Goal: Check status: Check status

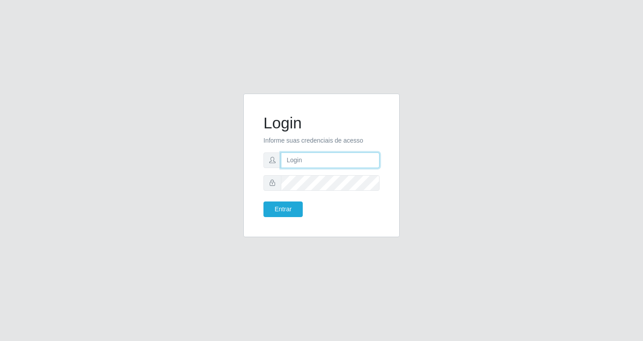
drag, startPoint x: 0, startPoint y: 0, endPoint x: 291, endPoint y: 164, distance: 334.3
click at [291, 164] on input "text" at bounding box center [330, 161] width 99 height 16
type input "[EMAIL_ADDRESS][DOMAIN_NAME]"
click at [263, 202] on button "Entrar" at bounding box center [282, 210] width 39 height 16
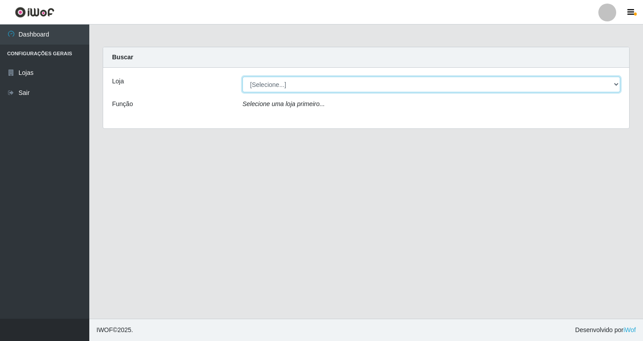
click at [603, 89] on select "[Selecione...] SuperFácil Atacado - [GEOGRAPHIC_DATA]" at bounding box center [431, 85] width 378 height 16
select select "503"
click at [242, 77] on select "[Selecione...] SuperFácil Atacado - [GEOGRAPHIC_DATA]" at bounding box center [431, 85] width 378 height 16
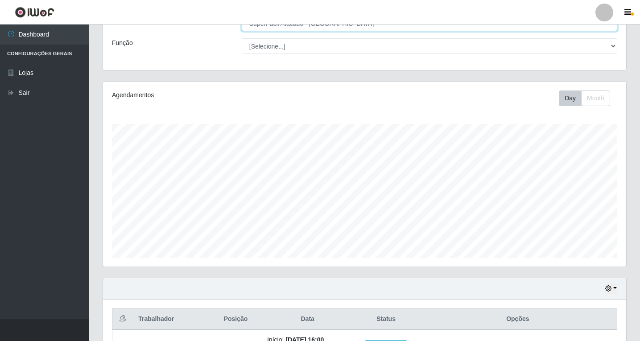
scroll to position [129, 0]
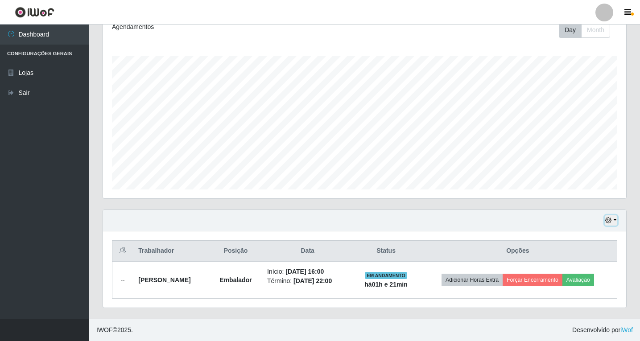
click at [614, 220] on button "button" at bounding box center [611, 221] width 12 height 10
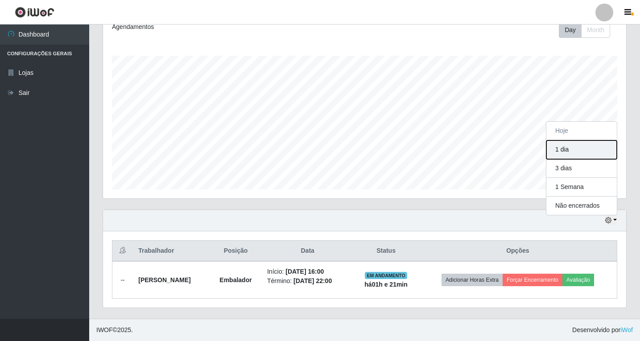
click at [562, 153] on button "1 dia" at bounding box center [582, 150] width 71 height 19
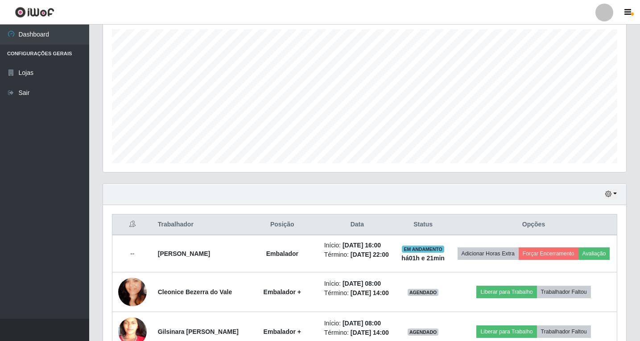
scroll to position [126, 0]
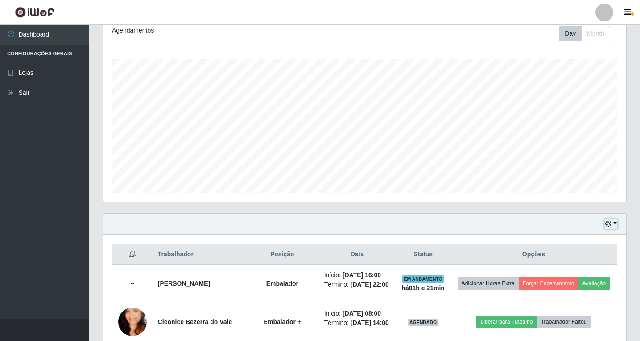
click at [616, 220] on button "button" at bounding box center [611, 224] width 12 height 10
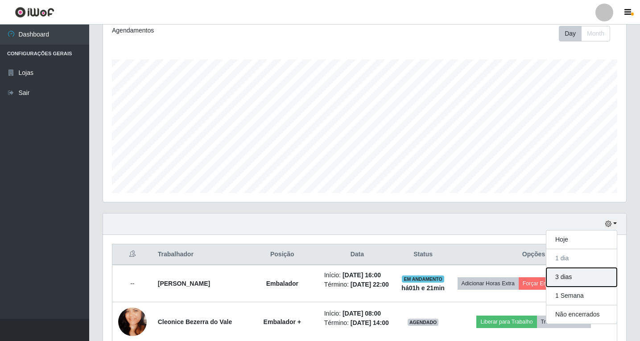
click at [565, 276] on button "3 dias" at bounding box center [582, 277] width 71 height 19
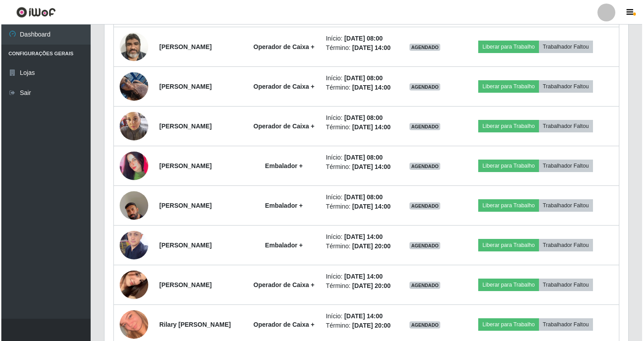
scroll to position [795, 0]
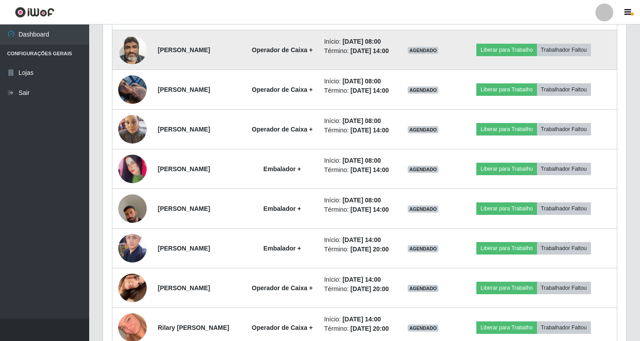
click at [130, 69] on img at bounding box center [132, 50] width 29 height 38
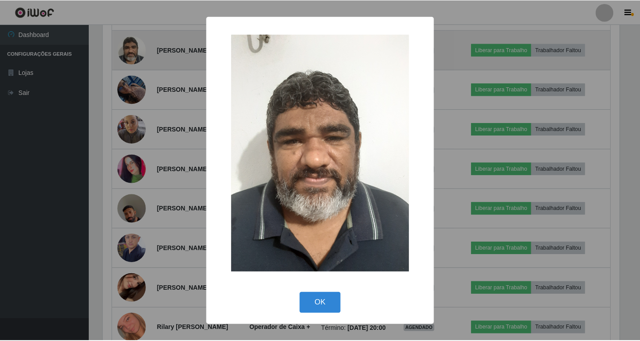
scroll to position [185, 519]
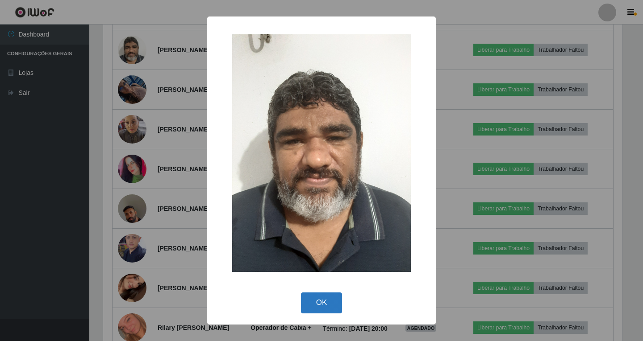
click at [311, 311] on button "OK" at bounding box center [322, 303] width 42 height 21
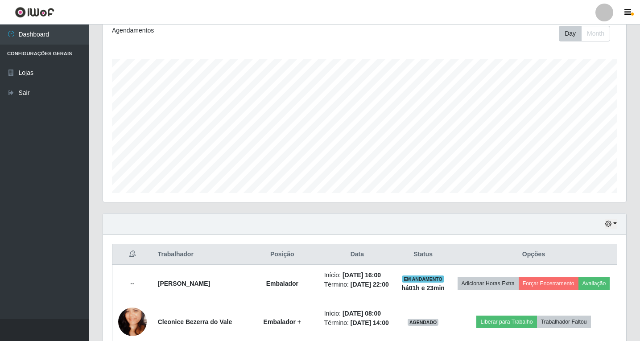
scroll to position [260, 0]
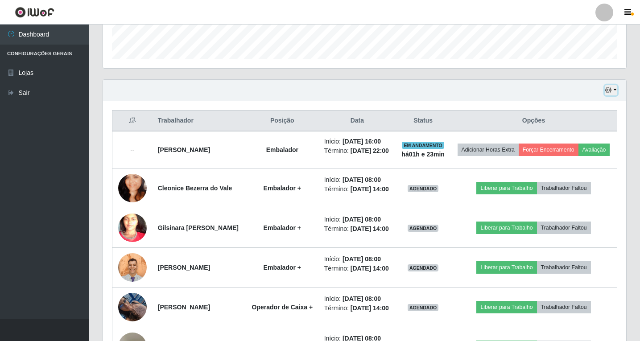
click at [613, 94] on button "button" at bounding box center [611, 90] width 12 height 10
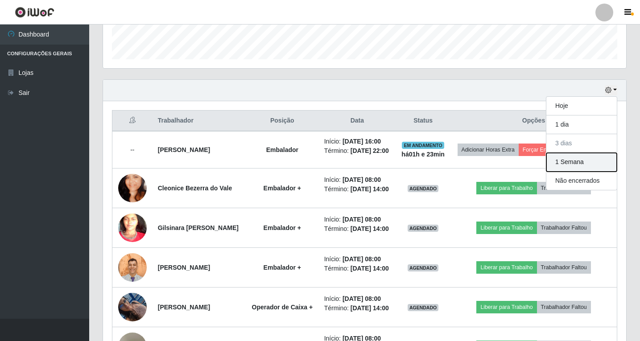
click at [566, 161] on button "1 Semana" at bounding box center [582, 162] width 71 height 19
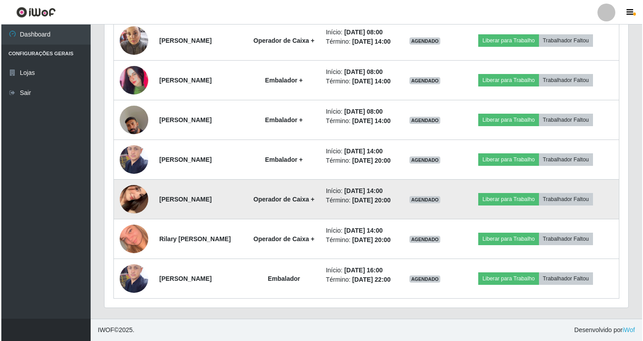
scroll to position [1208, 0]
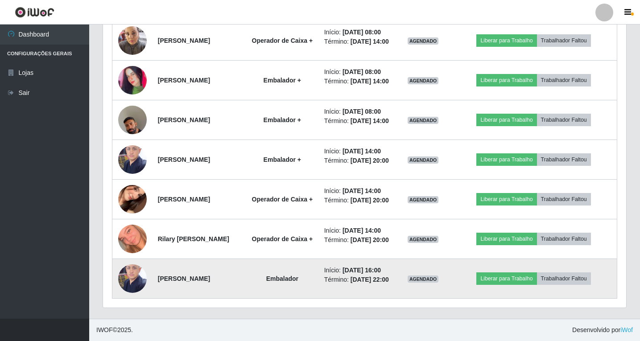
click at [121, 267] on img at bounding box center [132, 279] width 29 height 38
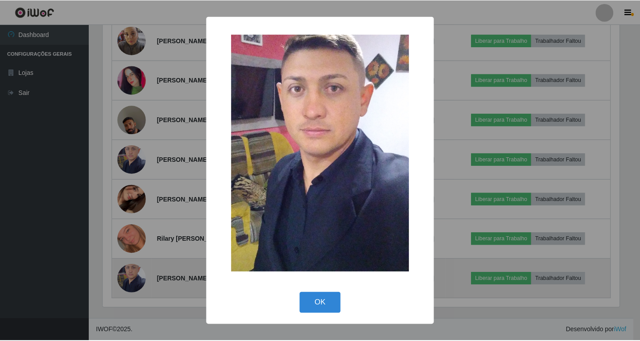
scroll to position [185, 519]
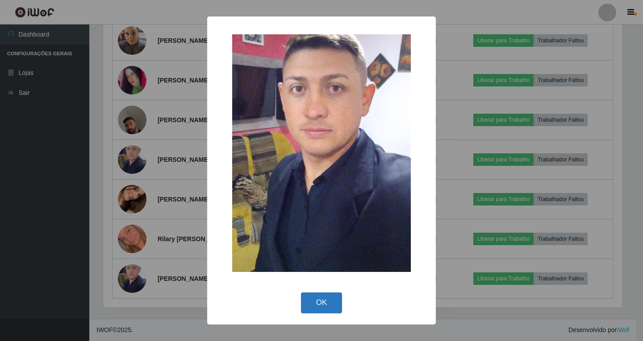
click at [321, 308] on button "OK" at bounding box center [322, 303] width 42 height 21
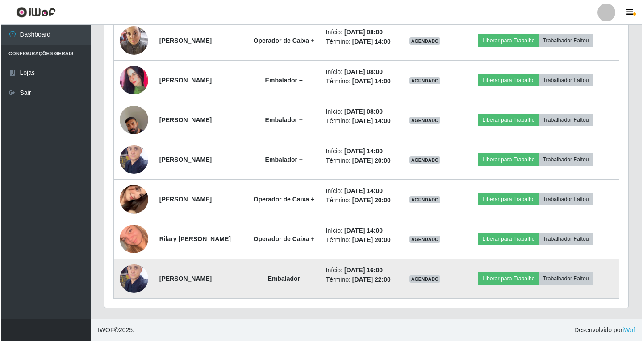
scroll to position [185, 524]
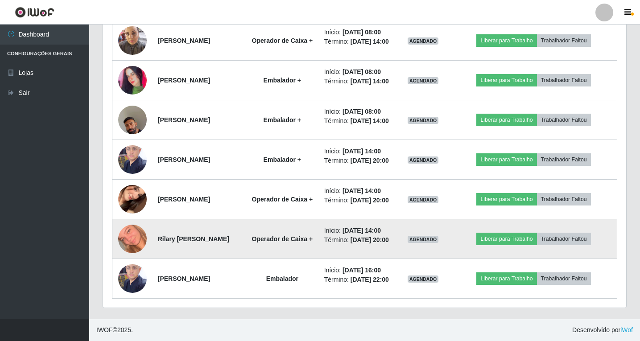
click at [142, 214] on img at bounding box center [132, 239] width 29 height 51
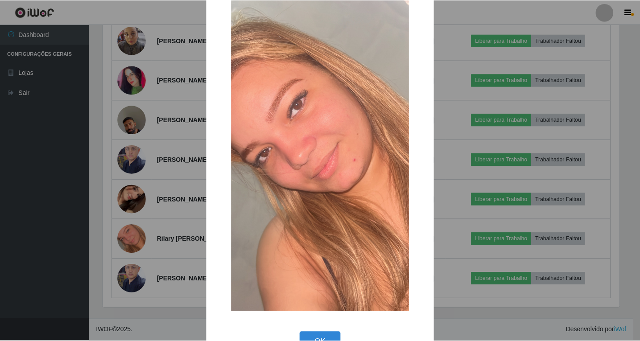
scroll to position [54, 0]
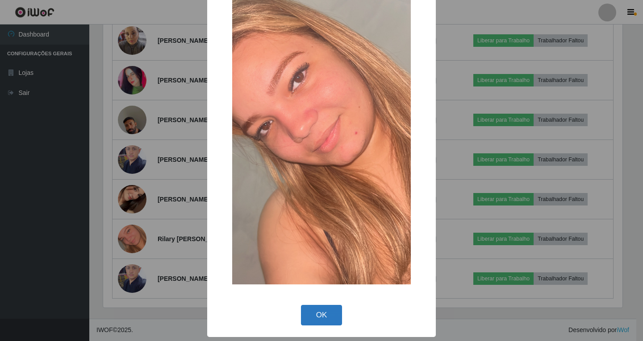
click at [318, 320] on button "OK" at bounding box center [322, 315] width 42 height 21
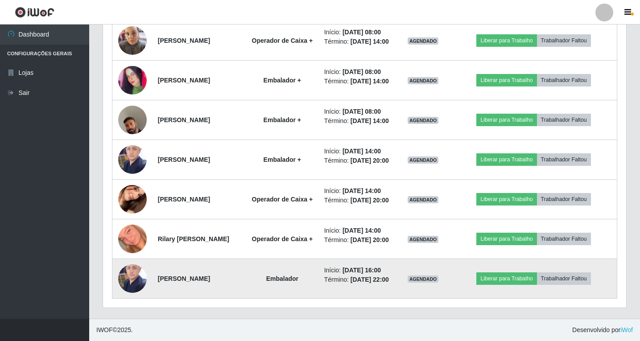
scroll to position [1164, 0]
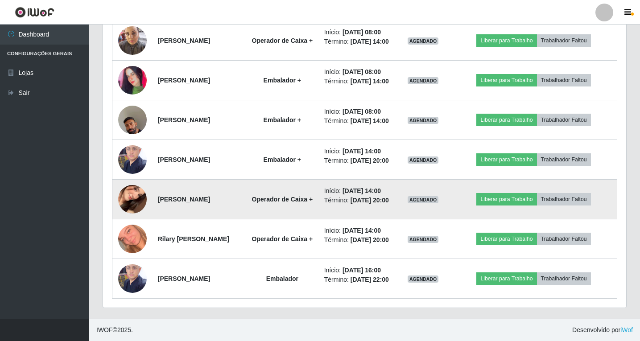
click at [133, 208] on img at bounding box center [132, 200] width 29 height 62
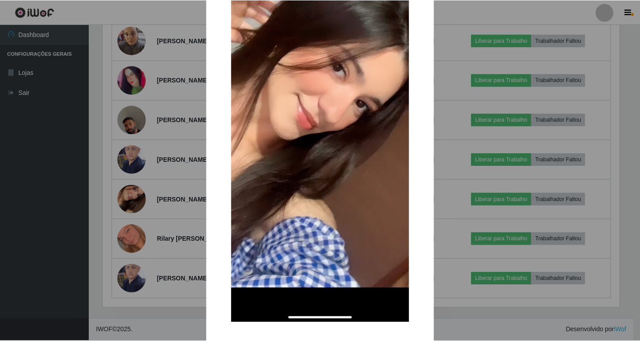
scroll to position [123, 0]
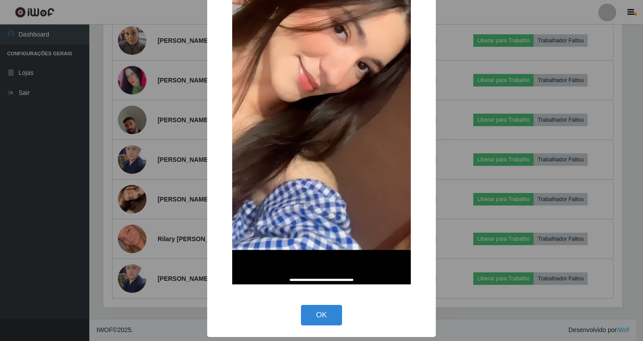
click at [322, 302] on div "× OK Cancel" at bounding box center [321, 109] width 229 height 457
click at [315, 314] on button "OK" at bounding box center [322, 315] width 42 height 21
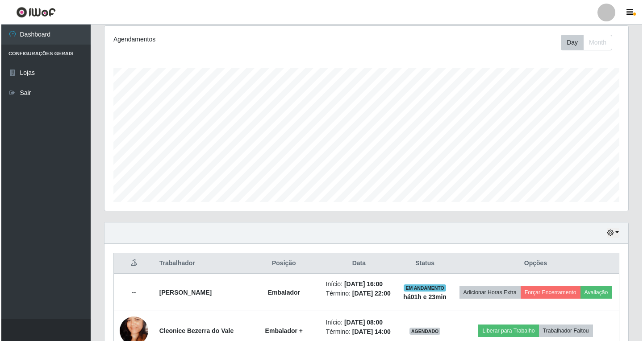
scroll to position [0, 0]
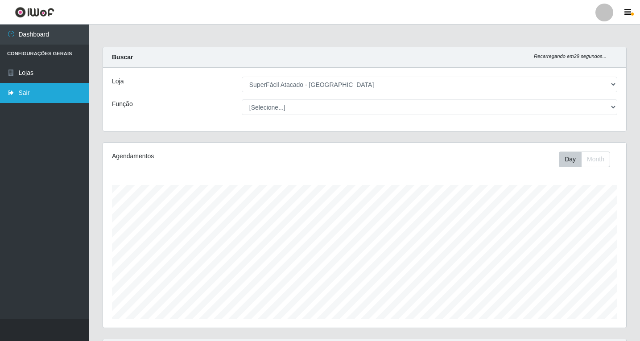
click at [25, 98] on link "Sair" at bounding box center [44, 93] width 89 height 20
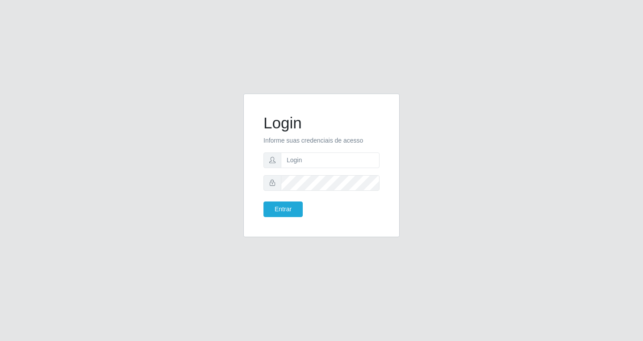
click at [98, 19] on div "Login Informe suas credenciais de acesso Entrar" at bounding box center [321, 170] width 643 height 341
click at [164, 140] on div "Login Informe suas credenciais de acesso Entrar" at bounding box center [321, 171] width 509 height 154
